Goal: Task Accomplishment & Management: Manage account settings

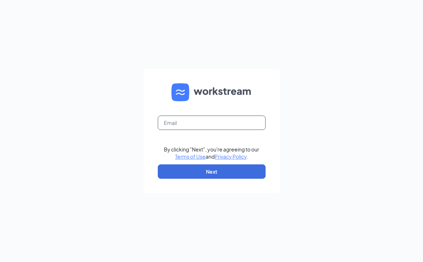
click at [208, 118] on input "text" at bounding box center [212, 123] width 108 height 14
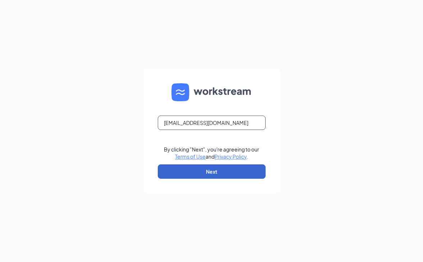
type input "[EMAIL_ADDRESS][DOMAIN_NAME]"
click at [226, 171] on button "Next" at bounding box center [212, 171] width 108 height 14
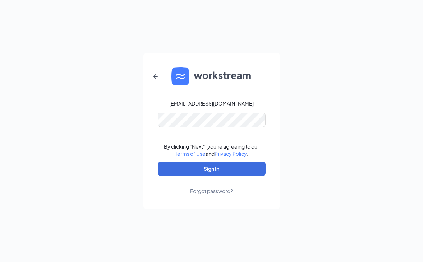
click at [221, 191] on div "Forgot password?" at bounding box center [211, 190] width 43 height 7
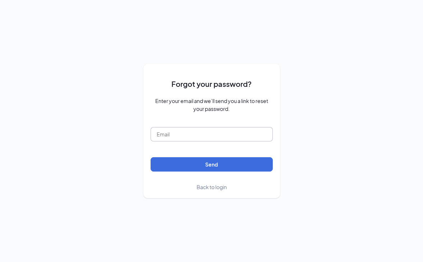
click at [195, 130] on input "text" at bounding box center [211, 134] width 122 height 14
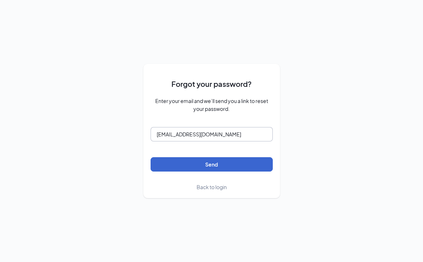
type input "6747@arbys-store.com"
click at [206, 168] on button "Send" at bounding box center [211, 164] width 122 height 14
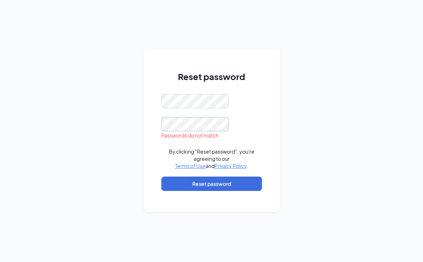
scroll to position [0, 1]
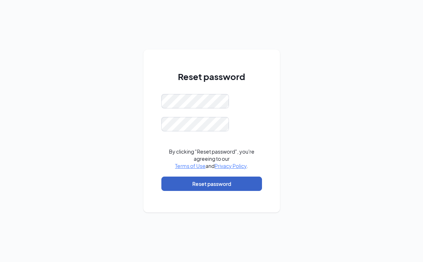
click at [205, 187] on button "Reset password" at bounding box center [211, 184] width 101 height 14
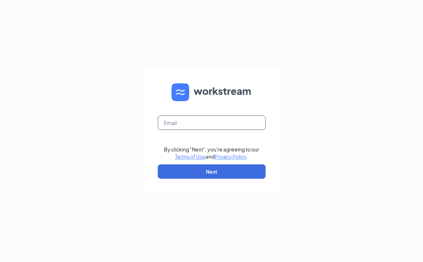
click at [178, 126] on input "text" at bounding box center [212, 123] width 108 height 14
type input "6747@arbys-store.com"
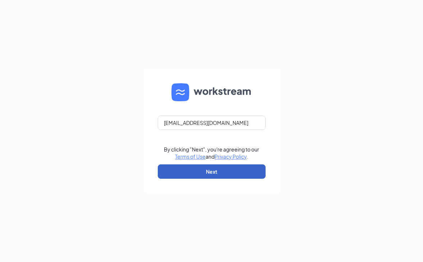
click at [220, 168] on button "Next" at bounding box center [212, 171] width 108 height 14
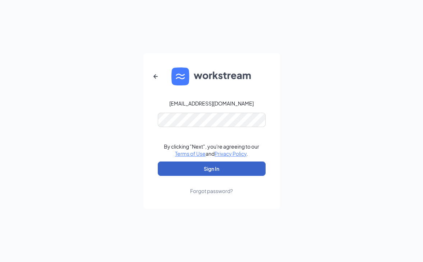
click at [225, 169] on button "Sign In" at bounding box center [212, 169] width 108 height 14
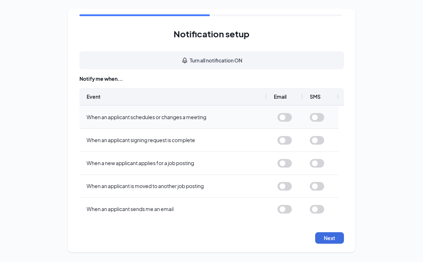
click at [288, 117] on button "button" at bounding box center [284, 117] width 14 height 9
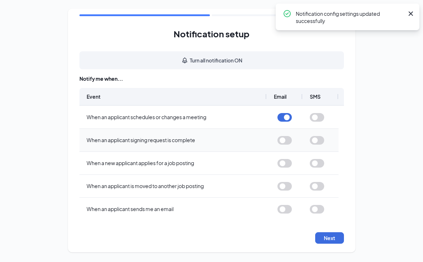
click at [289, 141] on button "button" at bounding box center [284, 140] width 14 height 9
click at [289, 165] on button "button" at bounding box center [284, 163] width 14 height 9
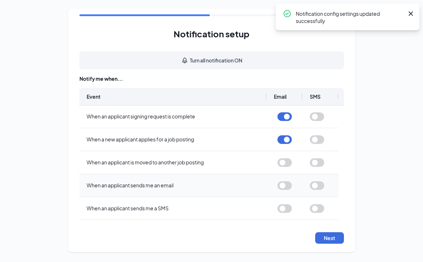
scroll to position [24, 0]
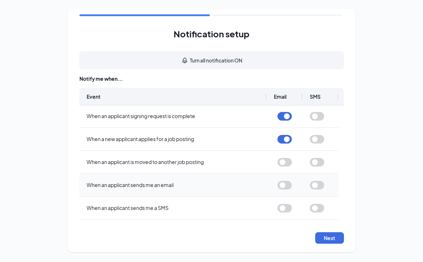
click at [290, 182] on button "button" at bounding box center [284, 185] width 14 height 9
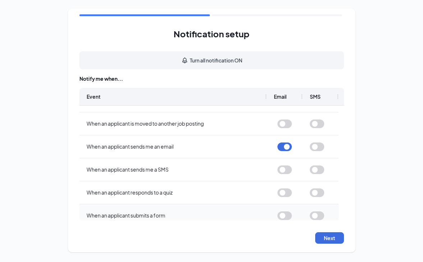
scroll to position [72, 0]
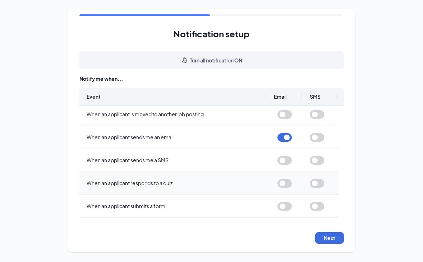
click at [289, 181] on button "button" at bounding box center [284, 183] width 14 height 9
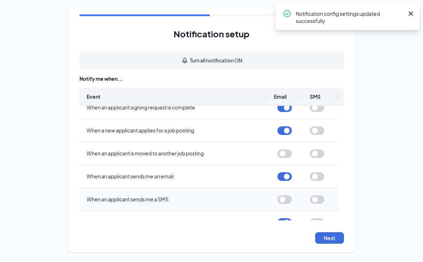
scroll to position [0, 0]
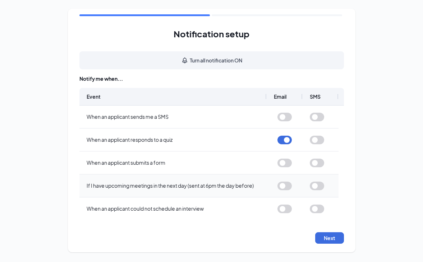
click at [287, 185] on button "button" at bounding box center [284, 186] width 14 height 9
click at [288, 210] on button "button" at bounding box center [284, 209] width 14 height 9
click at [334, 238] on button "Next" at bounding box center [329, 237] width 29 height 11
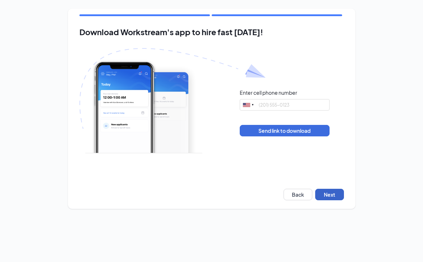
click at [331, 197] on button "Next" at bounding box center [329, 194] width 29 height 11
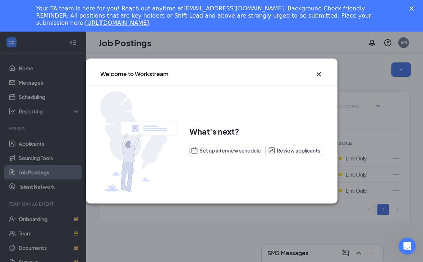
click at [318, 72] on icon "Cross" at bounding box center [318, 74] width 9 height 9
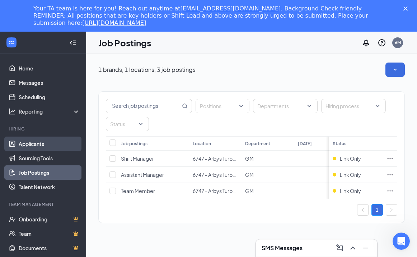
click at [19, 145] on link "Applicants" at bounding box center [49, 143] width 61 height 14
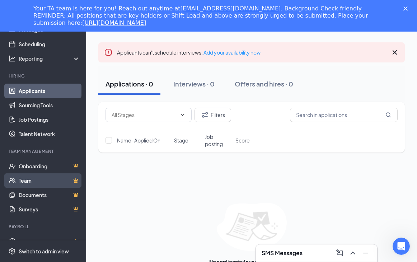
scroll to position [47, 0]
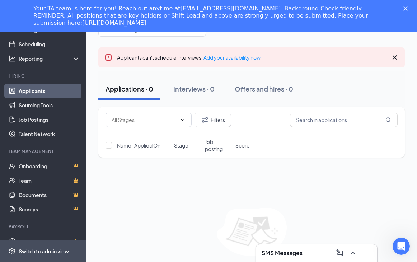
click at [47, 251] on div "Switch to admin view" at bounding box center [44, 251] width 50 height 7
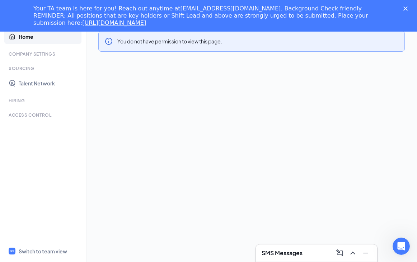
click at [408, 6] on icon "Close" at bounding box center [406, 8] width 4 height 4
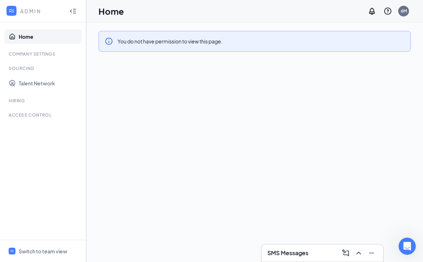
click at [26, 36] on link "Home" at bounding box center [49, 36] width 61 height 14
click at [21, 11] on div "ADMIN" at bounding box center [41, 11] width 43 height 7
click at [100, 10] on h1 "Home" at bounding box center [110, 11] width 25 height 12
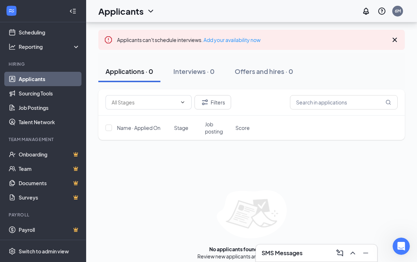
scroll to position [40, 0]
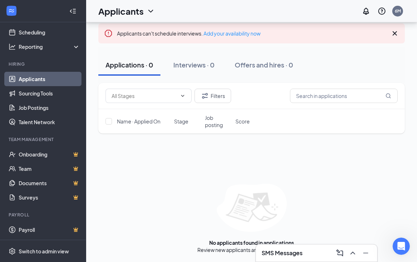
click at [69, 9] on icon "Collapse" at bounding box center [72, 10] width 7 height 7
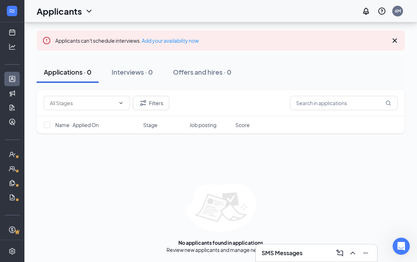
scroll to position [33, 0]
click at [10, 13] on icon "Expand" at bounding box center [12, 10] width 7 height 7
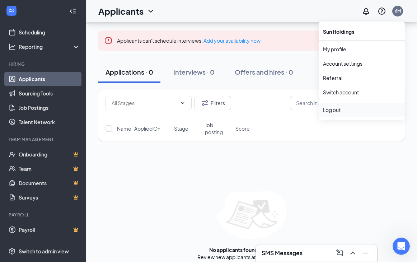
click at [338, 112] on div "Log out" at bounding box center [362, 109] width 78 height 7
